Goal: Obtain resource: Download file/media

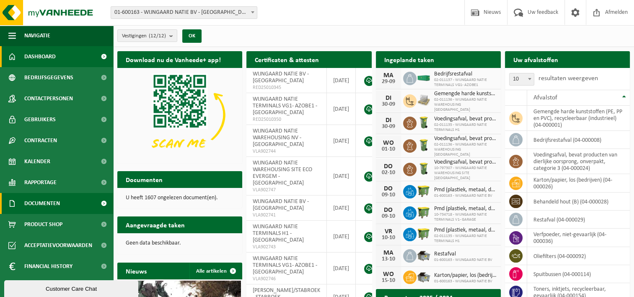
click at [44, 208] on span "Documenten" at bounding box center [42, 203] width 36 height 21
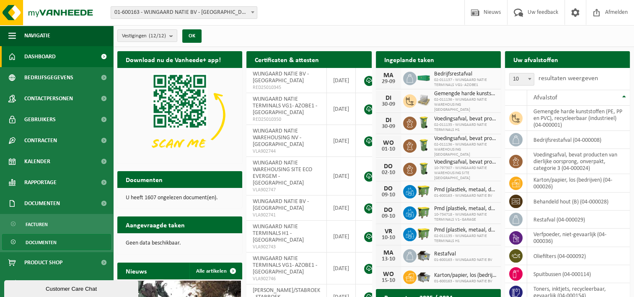
click at [43, 245] on span "Documenten" at bounding box center [41, 242] width 31 height 16
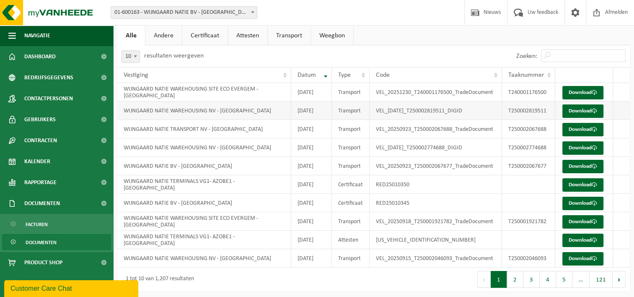
scroll to position [43, 0]
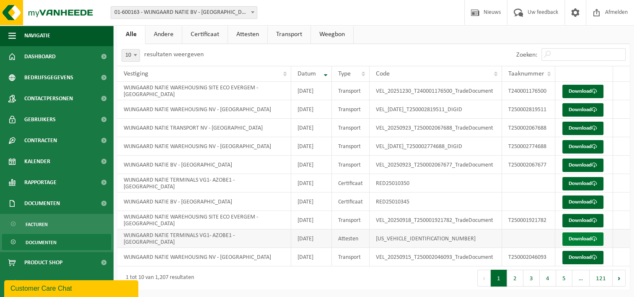
click at [570, 237] on link "Download" at bounding box center [583, 238] width 41 height 13
click at [263, 51] on div "10 25 50 100 10 resultaten weergeven" at bounding box center [245, 55] width 257 height 22
